Goal: Find specific page/section: Find specific page/section

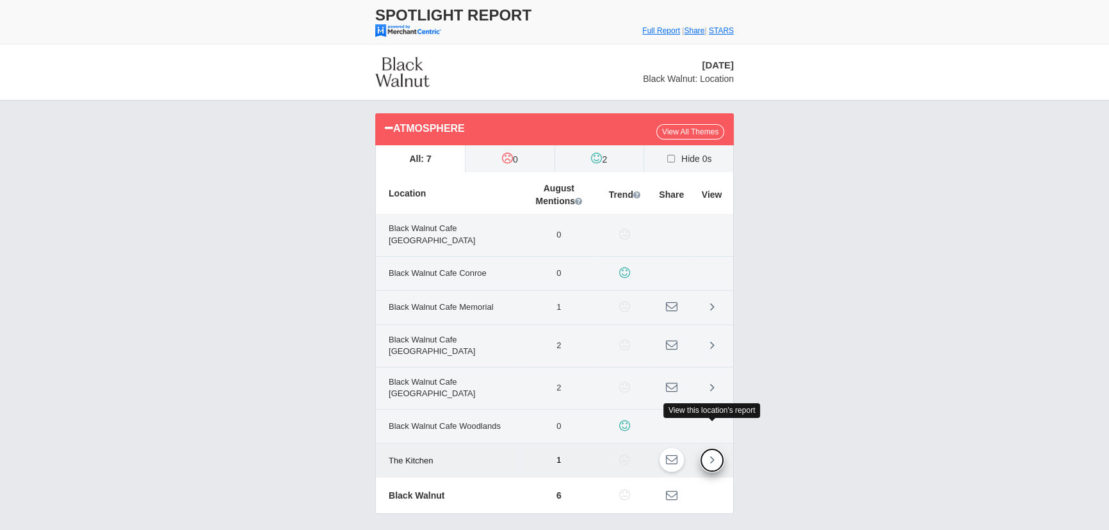
click at [717, 448] on link at bounding box center [712, 460] width 24 height 24
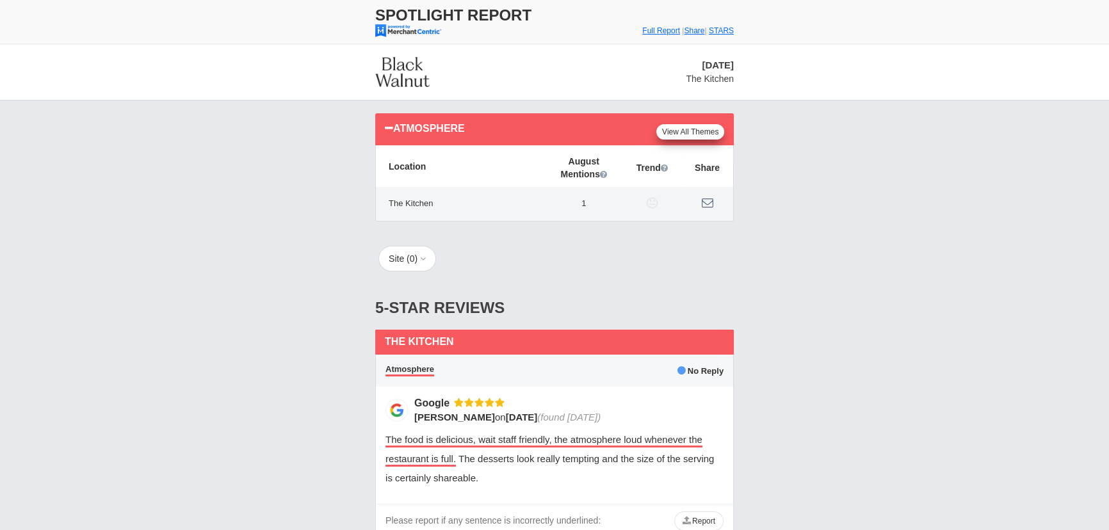
click at [688, 133] on link "View All Themes" at bounding box center [691, 131] width 68 height 15
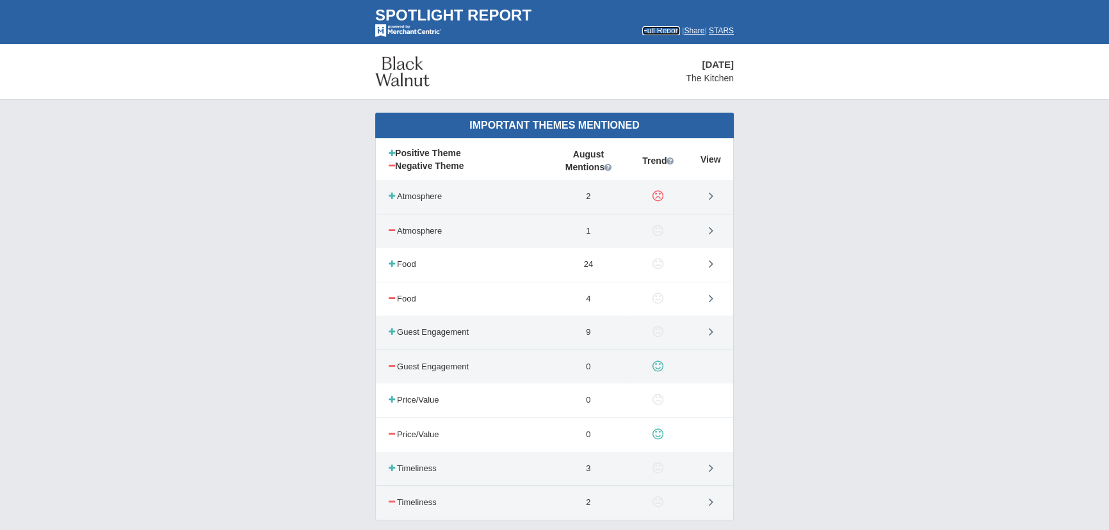
click at [642, 34] on font "Full Report" at bounding box center [661, 30] width 38 height 9
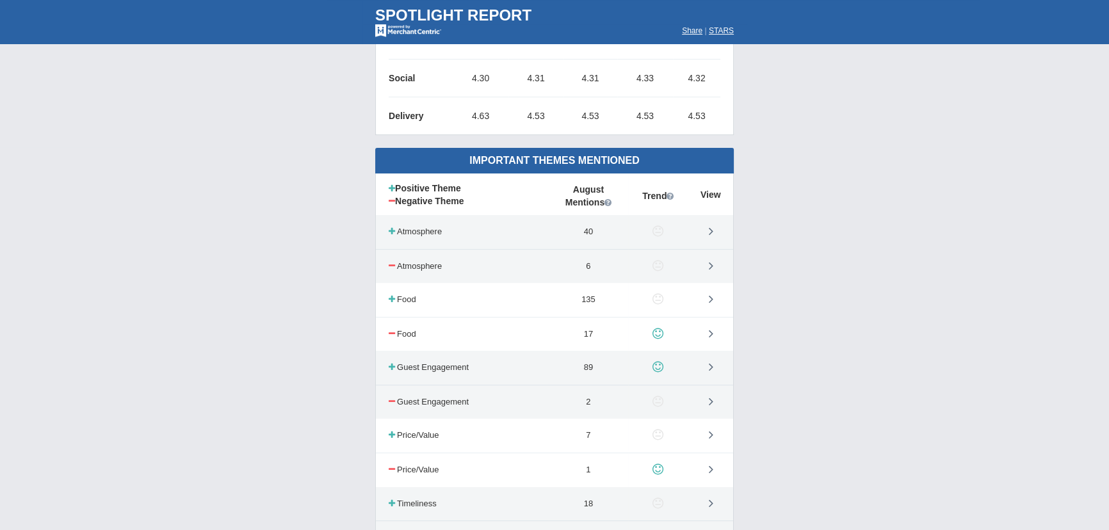
scroll to position [582, 0]
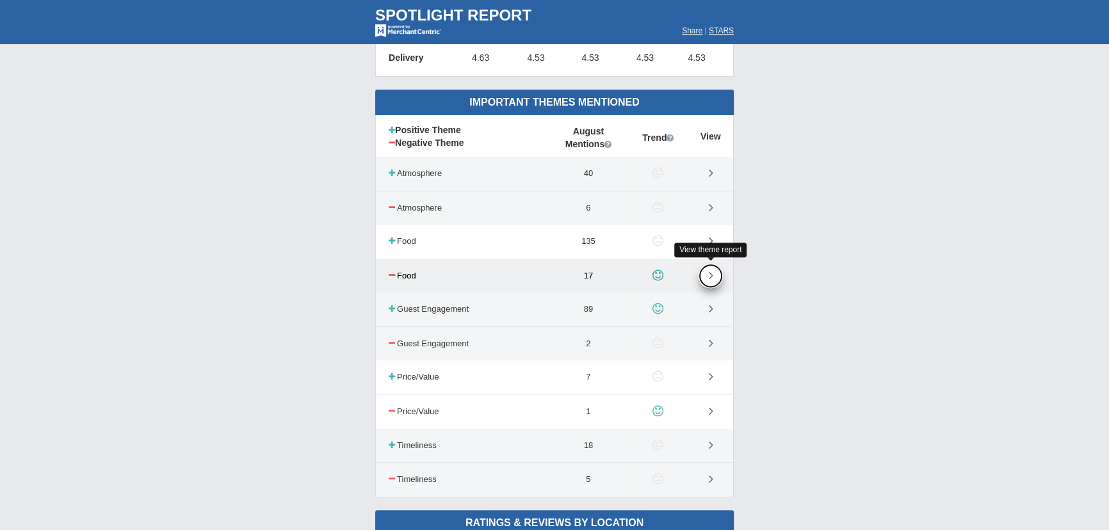
click at [707, 271] on link at bounding box center [711, 276] width 24 height 24
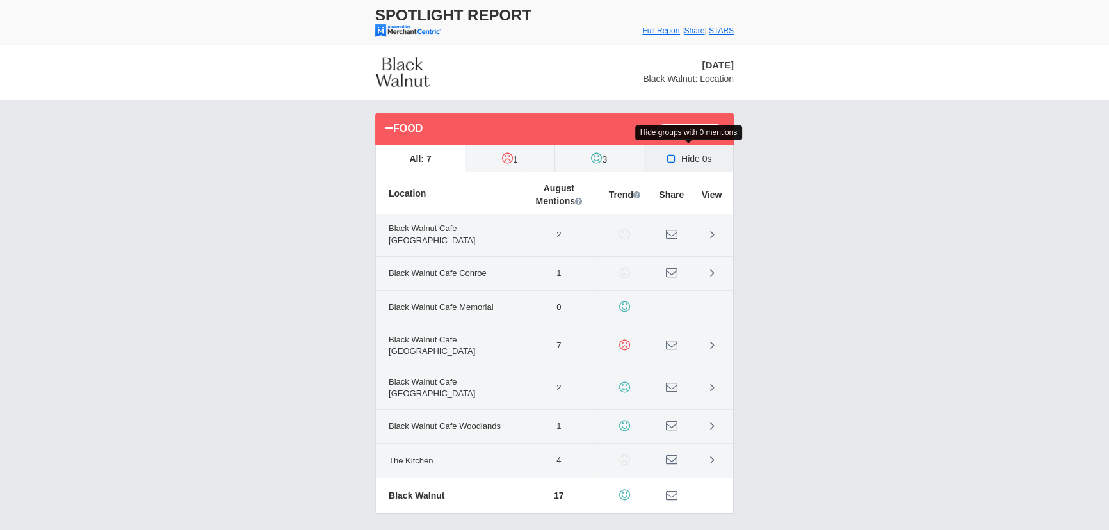
click at [694, 159] on label "Hide 0s" at bounding box center [688, 158] width 89 height 27
click at [0, 0] on input "Hide 0s" at bounding box center [0, 0] width 0 height 0
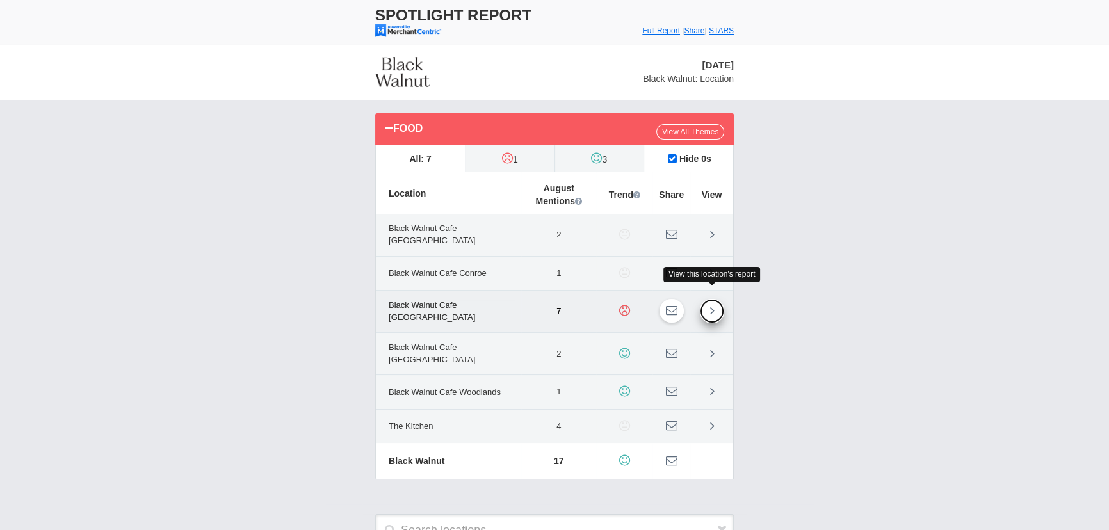
click at [710, 304] on icon at bounding box center [712, 310] width 4 height 13
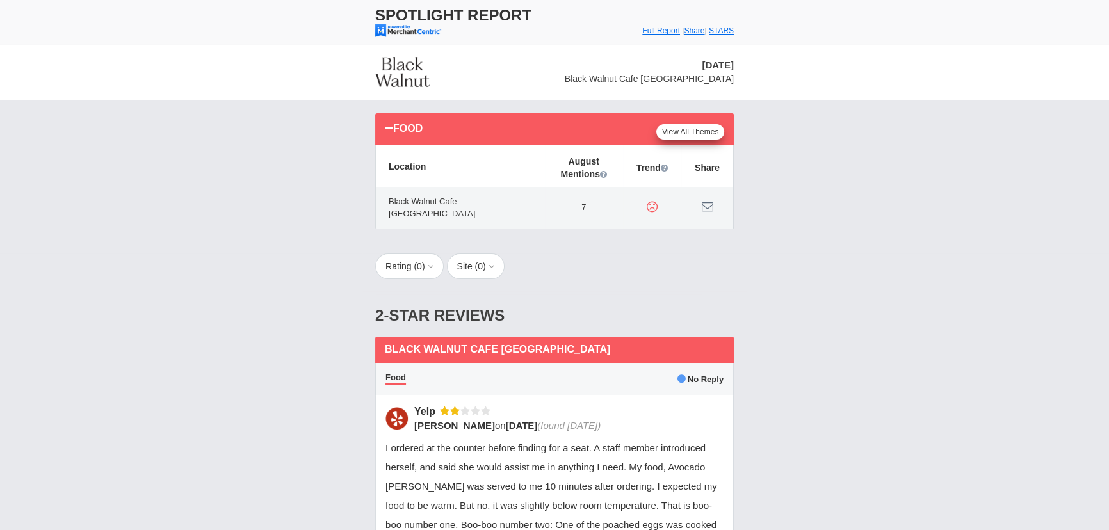
click at [673, 129] on link "View All Themes" at bounding box center [691, 131] width 68 height 15
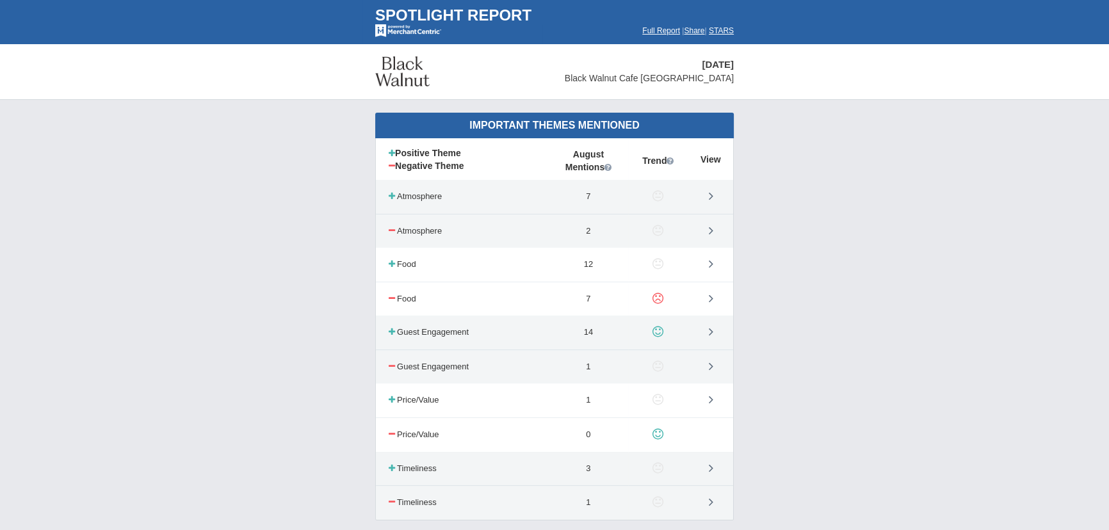
click at [807, 188] on div "Important Themes Mentioned Positive Theme Negative Theme August Mentions Trend …" at bounding box center [554, 323] width 1109 height 446
click at [657, 28] on font "Full Report" at bounding box center [661, 30] width 38 height 9
